Goal: Communication & Community: Ask a question

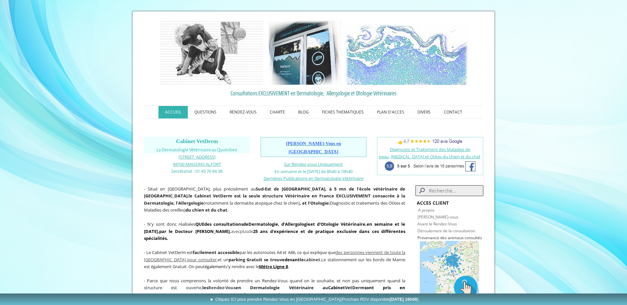
click at [317, 144] on span "Prendre Rendez-Vous en Ligne" at bounding box center [313, 147] width 55 height 13
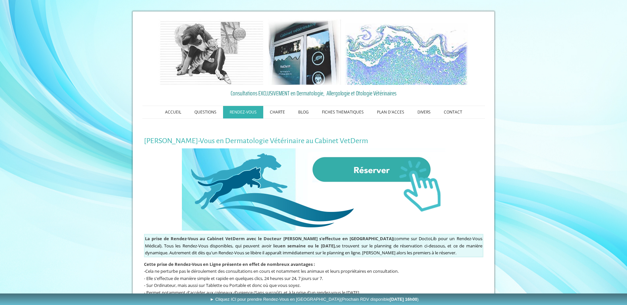
click at [367, 164] on img at bounding box center [314, 190] width 264 height 82
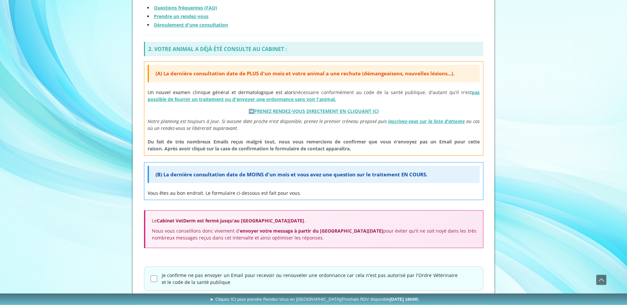
scroll to position [214, 0]
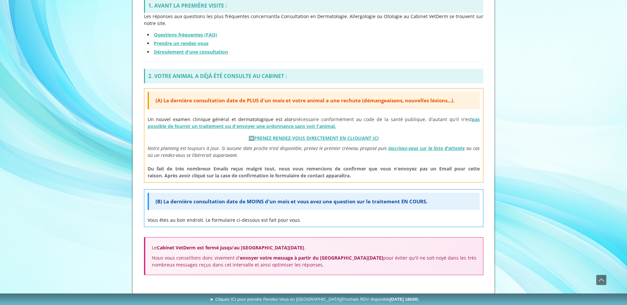
click at [288, 138] on link "PRENEZ RENDEZ-VOUS DIRECTEMENT EN CLIQUANT ICI" at bounding box center [316, 138] width 125 height 6
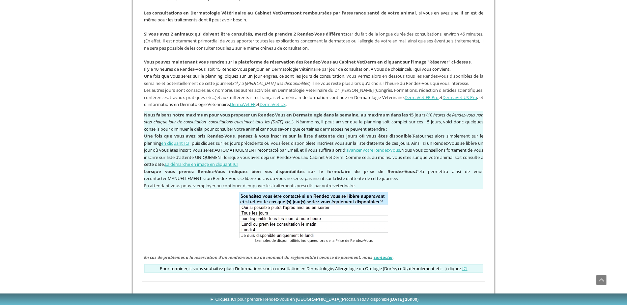
scroll to position [490, 0]
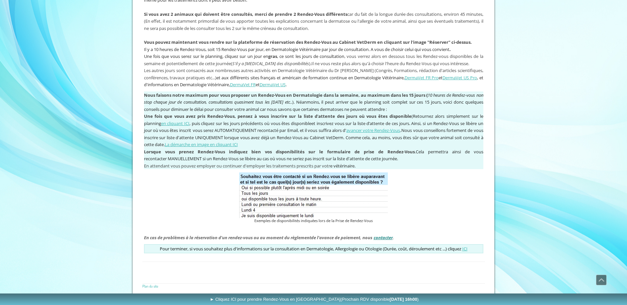
click at [389, 237] on link "contacter" at bounding box center [383, 238] width 19 height 6
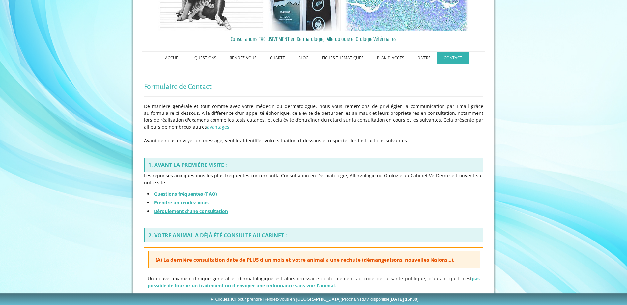
scroll to position [67, 0]
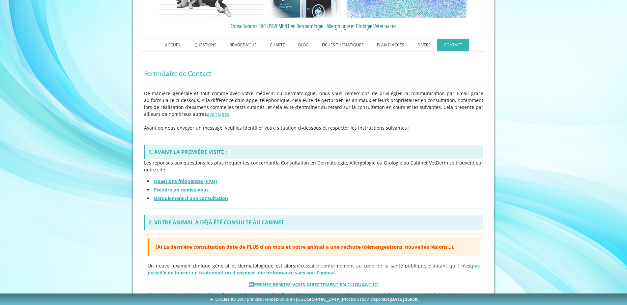
click at [186, 191] on strong "Prendre un rendez-vous" at bounding box center [181, 190] width 55 height 6
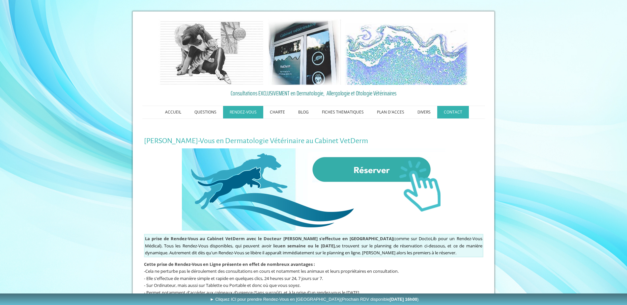
click at [449, 110] on link "CONTACT" at bounding box center [453, 112] width 32 height 13
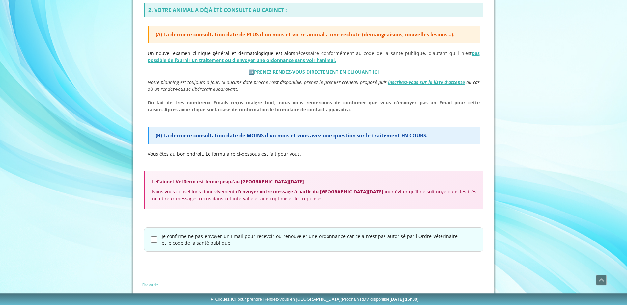
scroll to position [281, 0]
click at [150, 240] on div "Je confirme ne pas envoyer un Email pour recevoir ou renouveler une ordonnance …" at bounding box center [313, 239] width 339 height 24
click at [153, 240] on input "Je confirme ne pas envoyer un Email pour recevoir ou renouveler une ordonnance …" at bounding box center [154, 239] width 7 height 7
checkbox input "true"
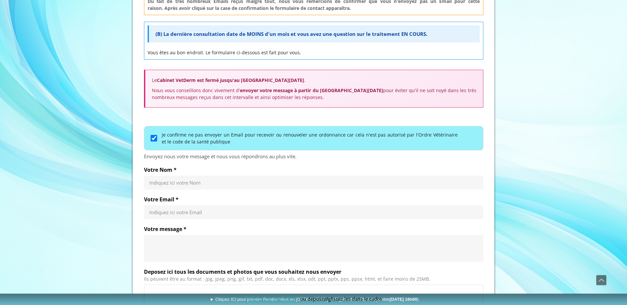
scroll to position [382, 0]
click at [190, 182] on input "Votre Nom *" at bounding box center [313, 182] width 329 height 7
type input "DACHET DELPHINE"
type input "delphine.dachet@gmail.com"
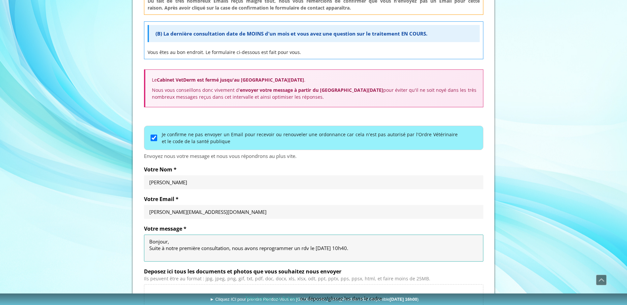
click at [380, 255] on textarea "Bonjour, Suite à notre première consultation, nous avons reprogrammer un rdv le…" at bounding box center [313, 249] width 329 height 20
click at [382, 250] on textarea "Bonjour, Suite à notre première consultation, nous avons reprogrammer un rdv le…" at bounding box center [313, 249] width 329 height 20
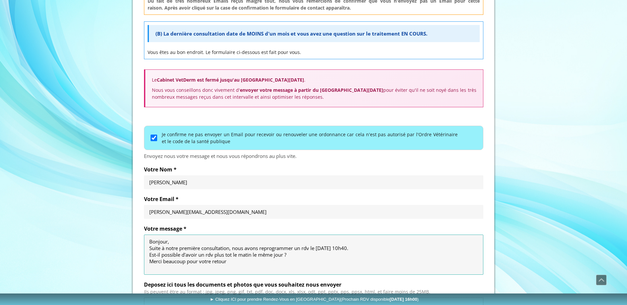
click at [311, 250] on textarea "Bonjour, Suite à notre première consultation, nous avons reprogrammer un rdv le…" at bounding box center [313, 255] width 329 height 33
click at [294, 256] on textarea "Bonjour, Suite à notre première consultation, nous avons reprogrammer un rdv de…" at bounding box center [313, 255] width 329 height 33
click at [244, 262] on textarea "Bonjour, Suite à notre première consultation, nous avons reprogrammer un rdv de…" at bounding box center [313, 255] width 329 height 33
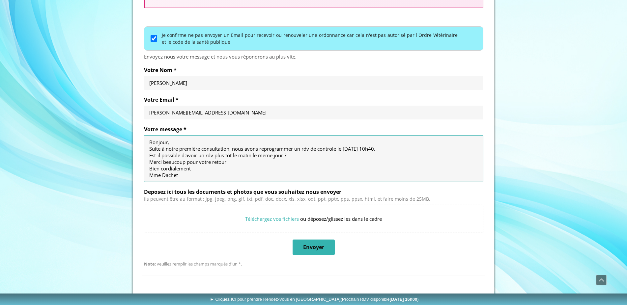
scroll to position [483, 0]
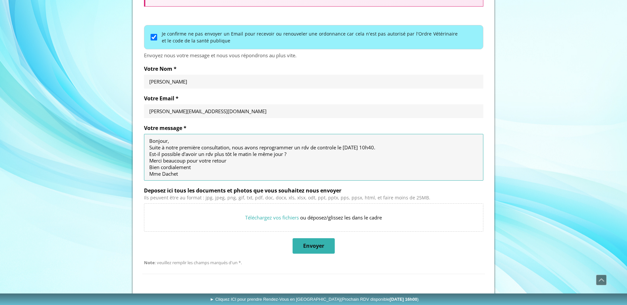
type textarea "Bonjour, Suite à notre première consultation, nous avons reprogrammer un rdv de…"
click at [312, 247] on span "Envoyer" at bounding box center [313, 246] width 21 height 7
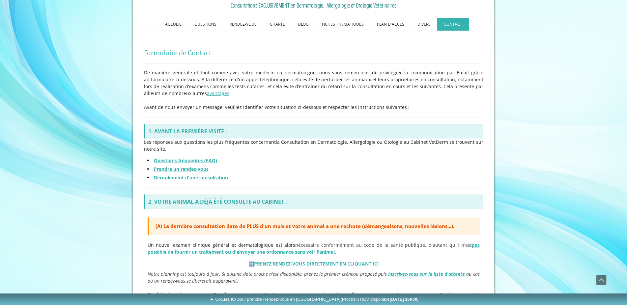
scroll to position [0, 0]
